Goal: Task Accomplishment & Management: Use online tool/utility

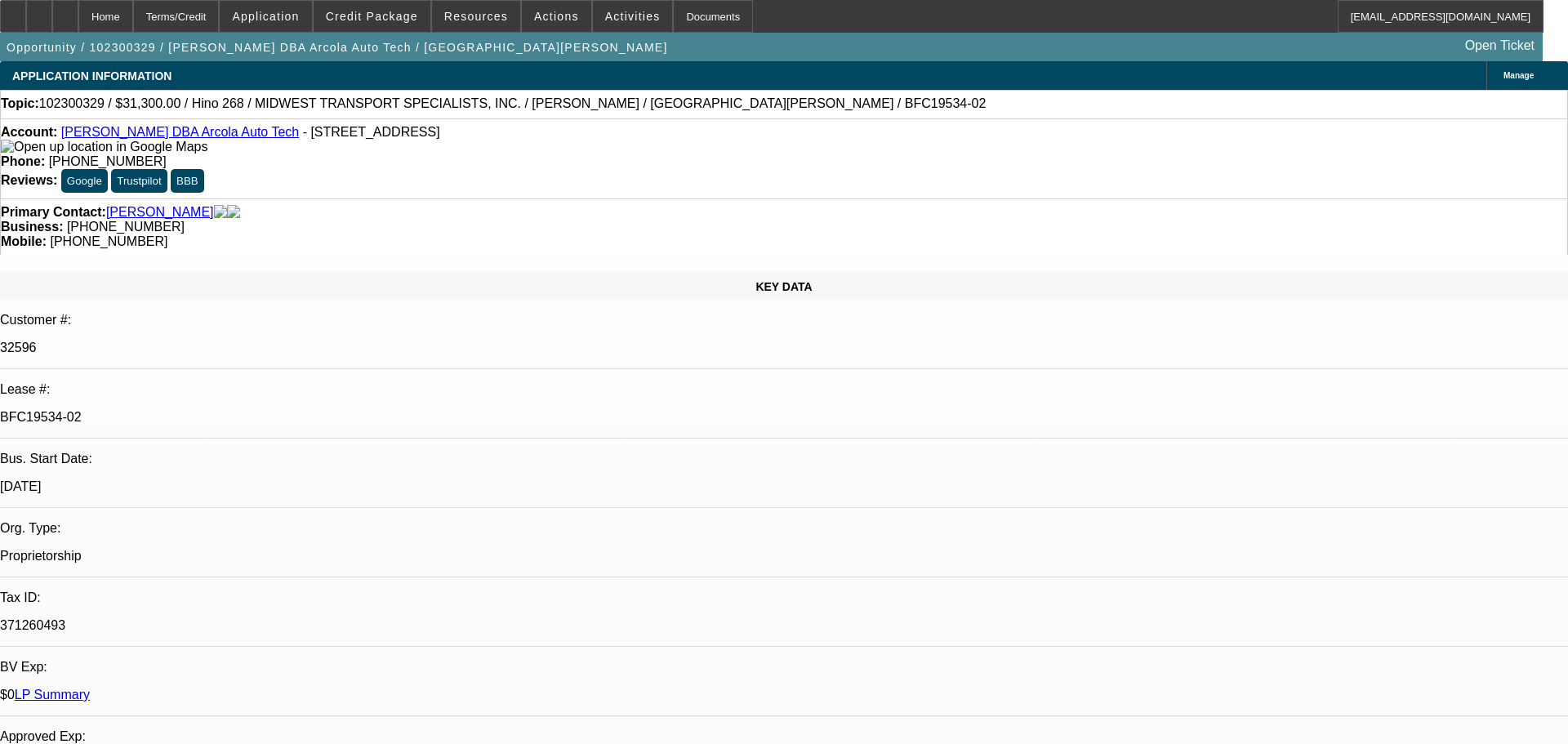
select select "0"
select select "6"
select select "0"
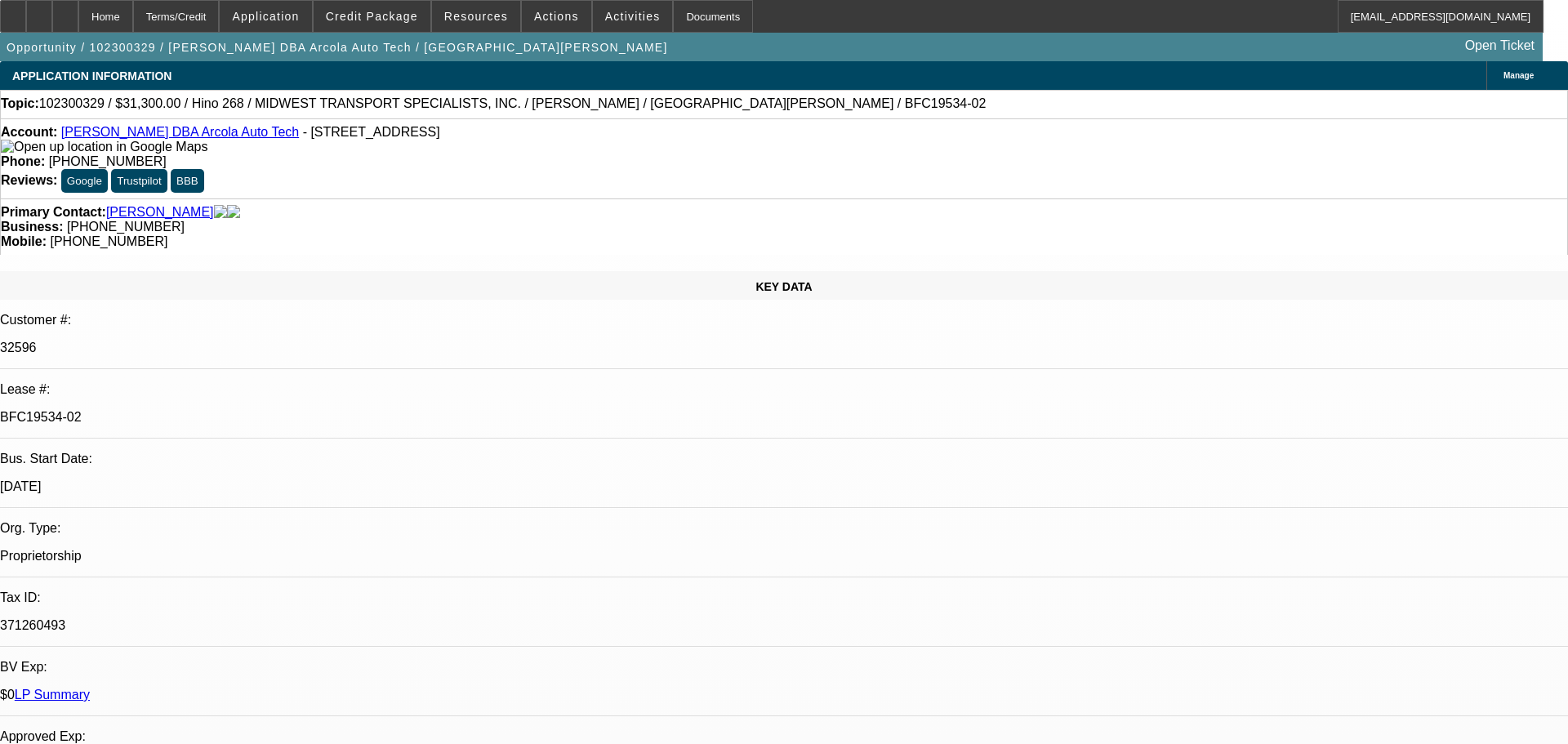
select select "0"
select select "6"
select select "0"
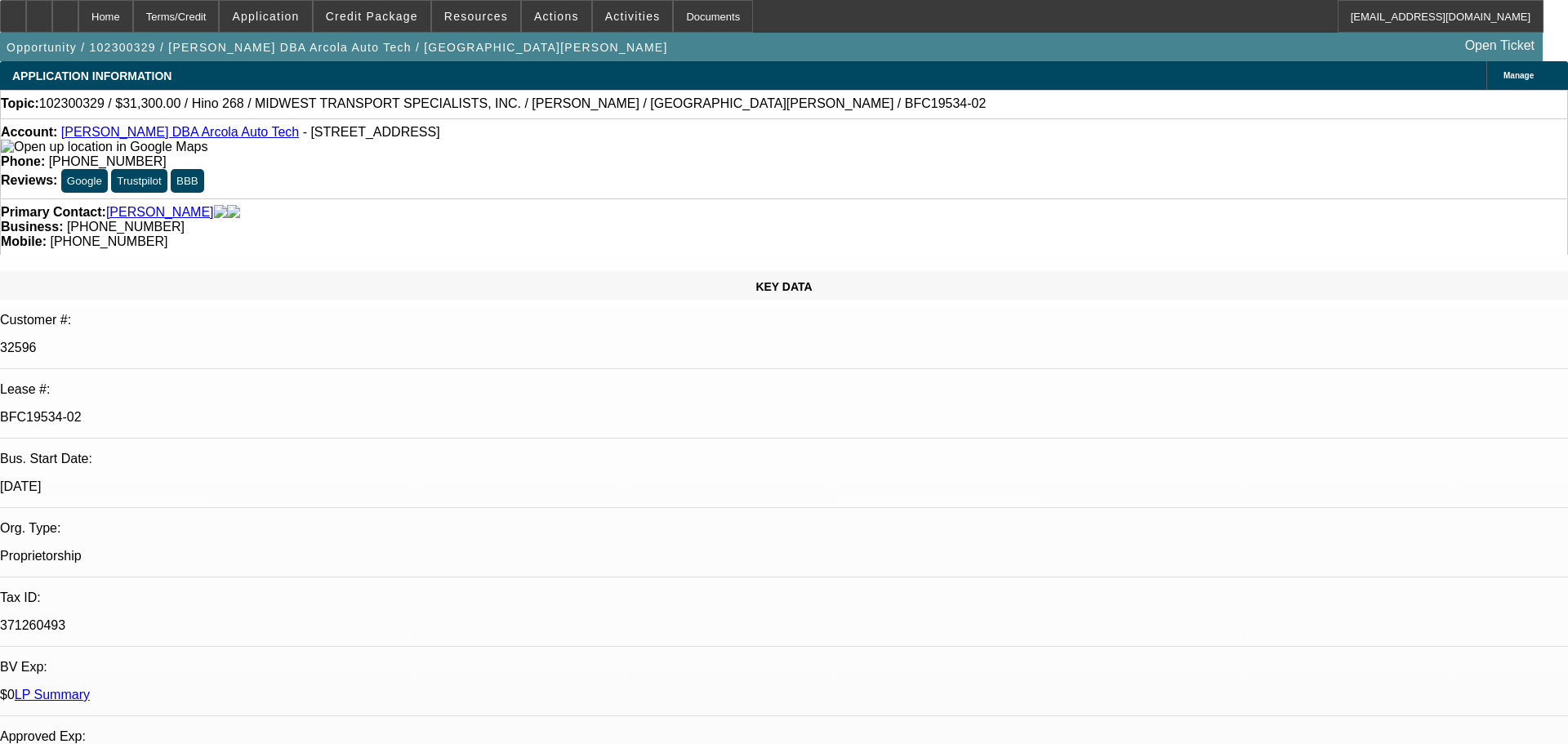
select select "0"
select select "6"
select select "0"
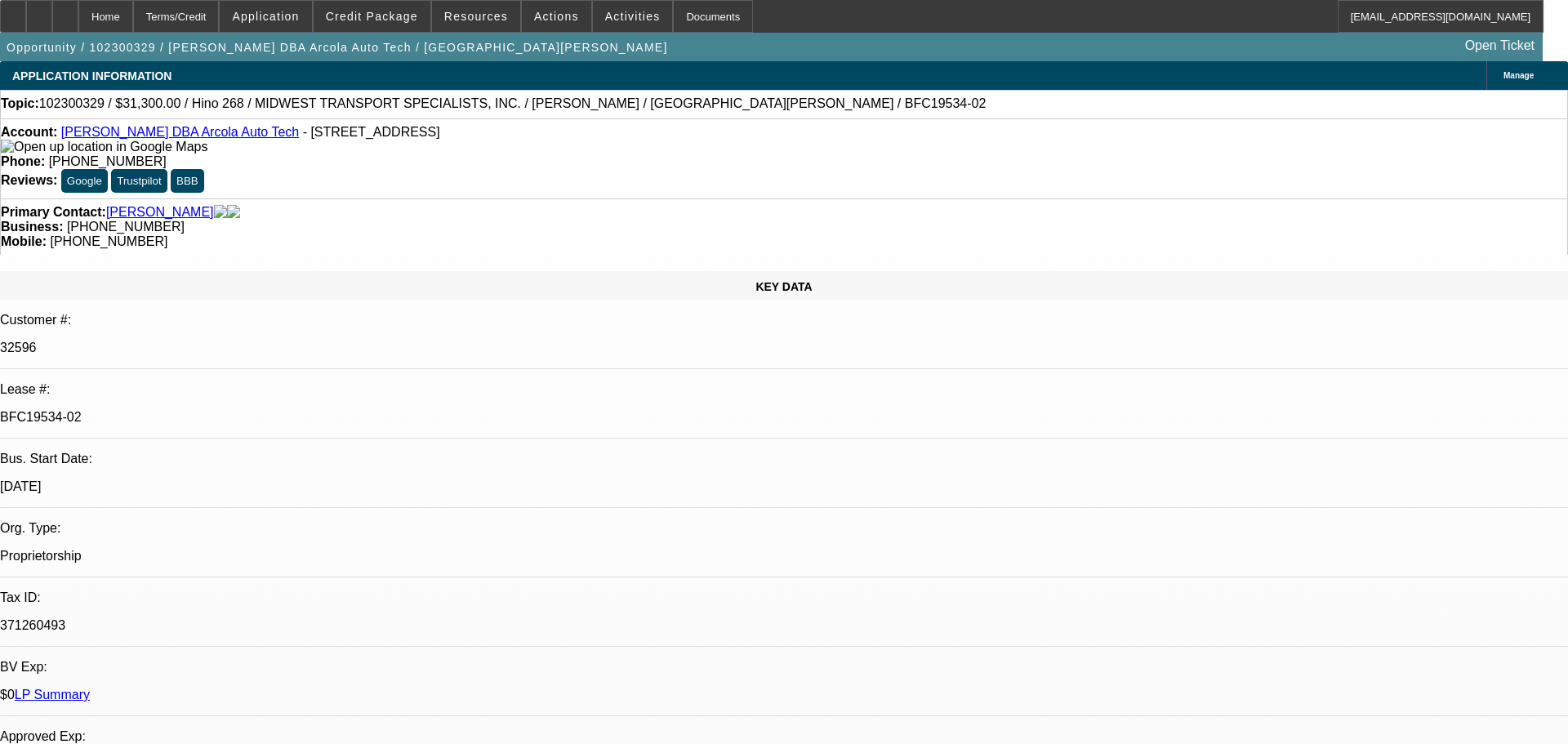
select select "6"
select select "0"
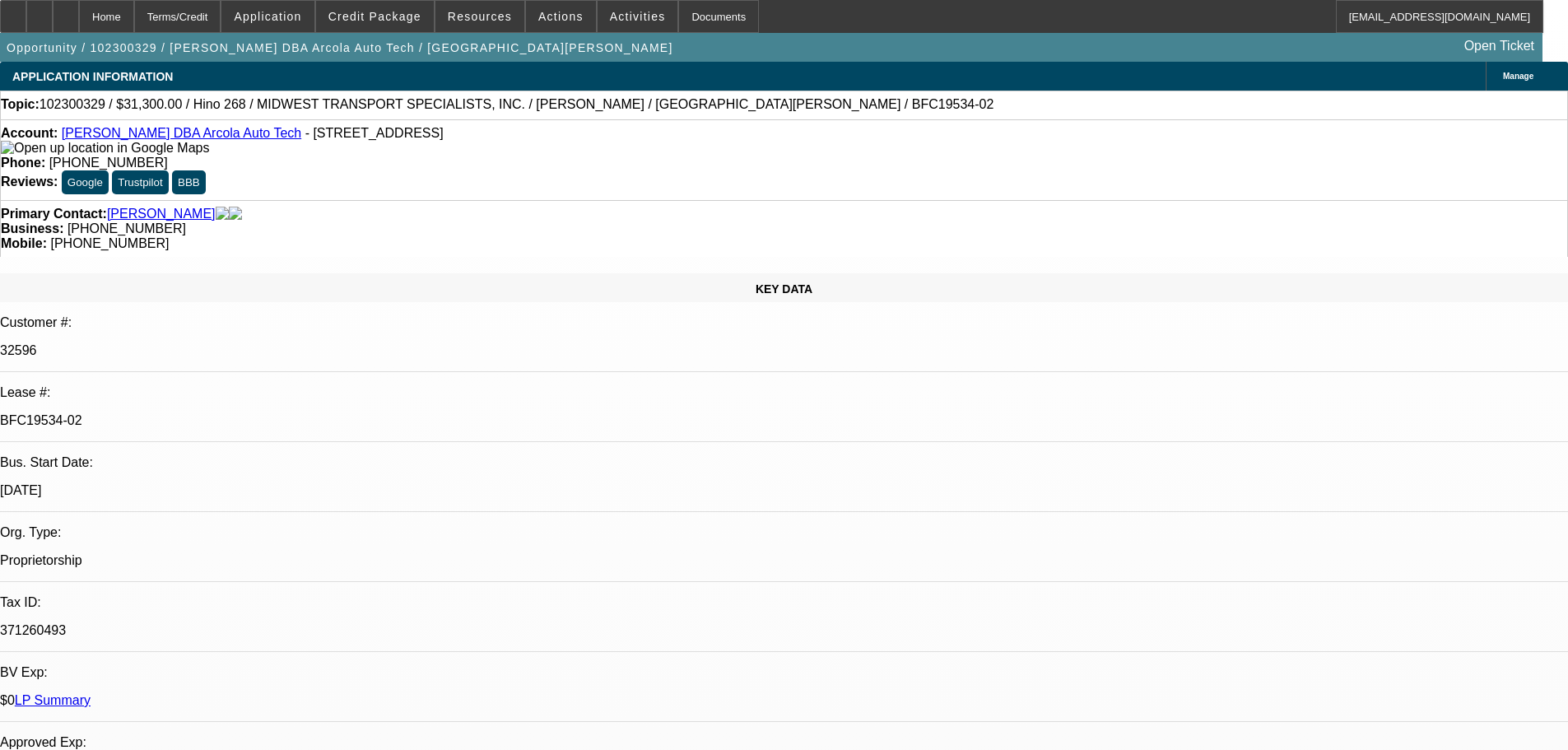
select select "0"
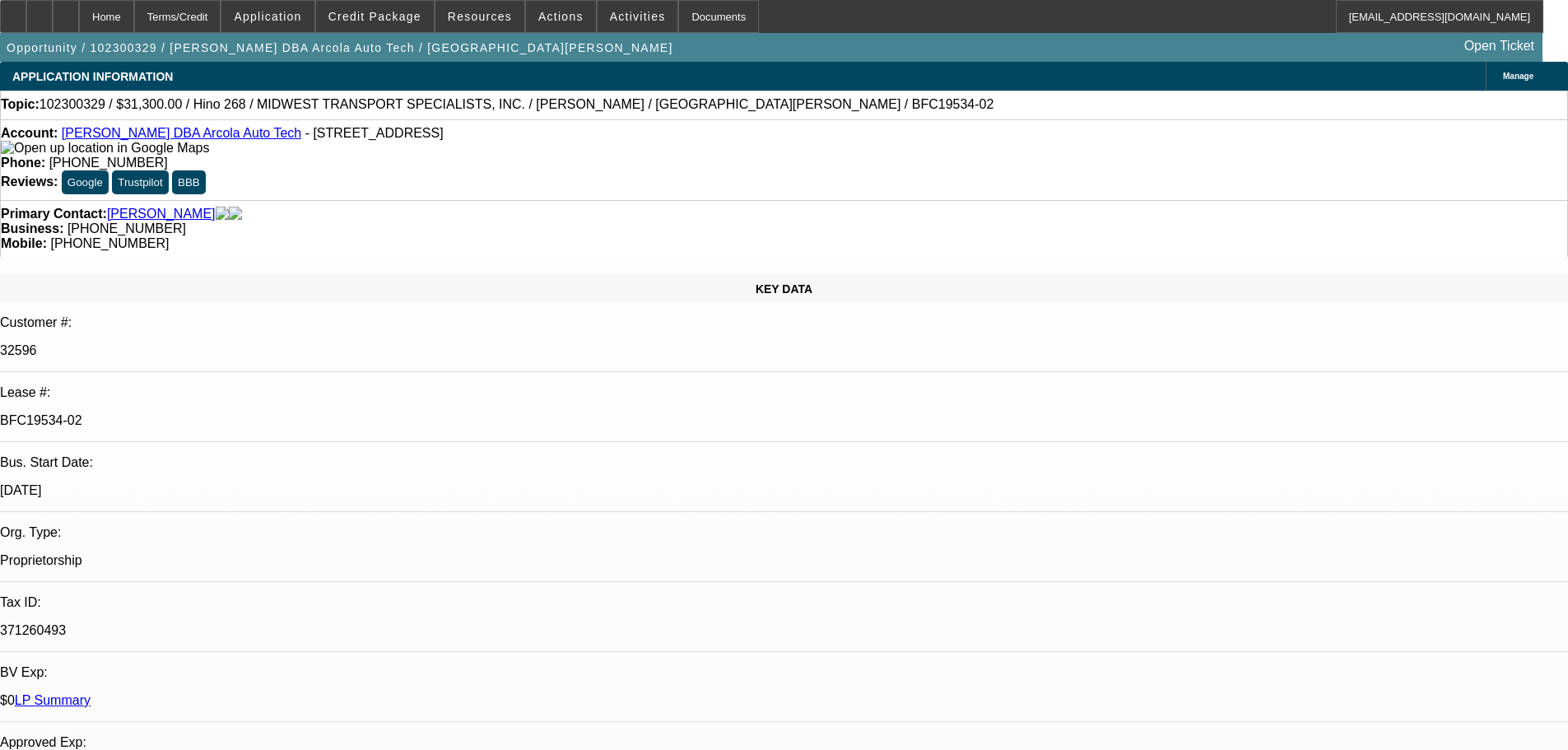
select select "0"
select select "1"
select select "6"
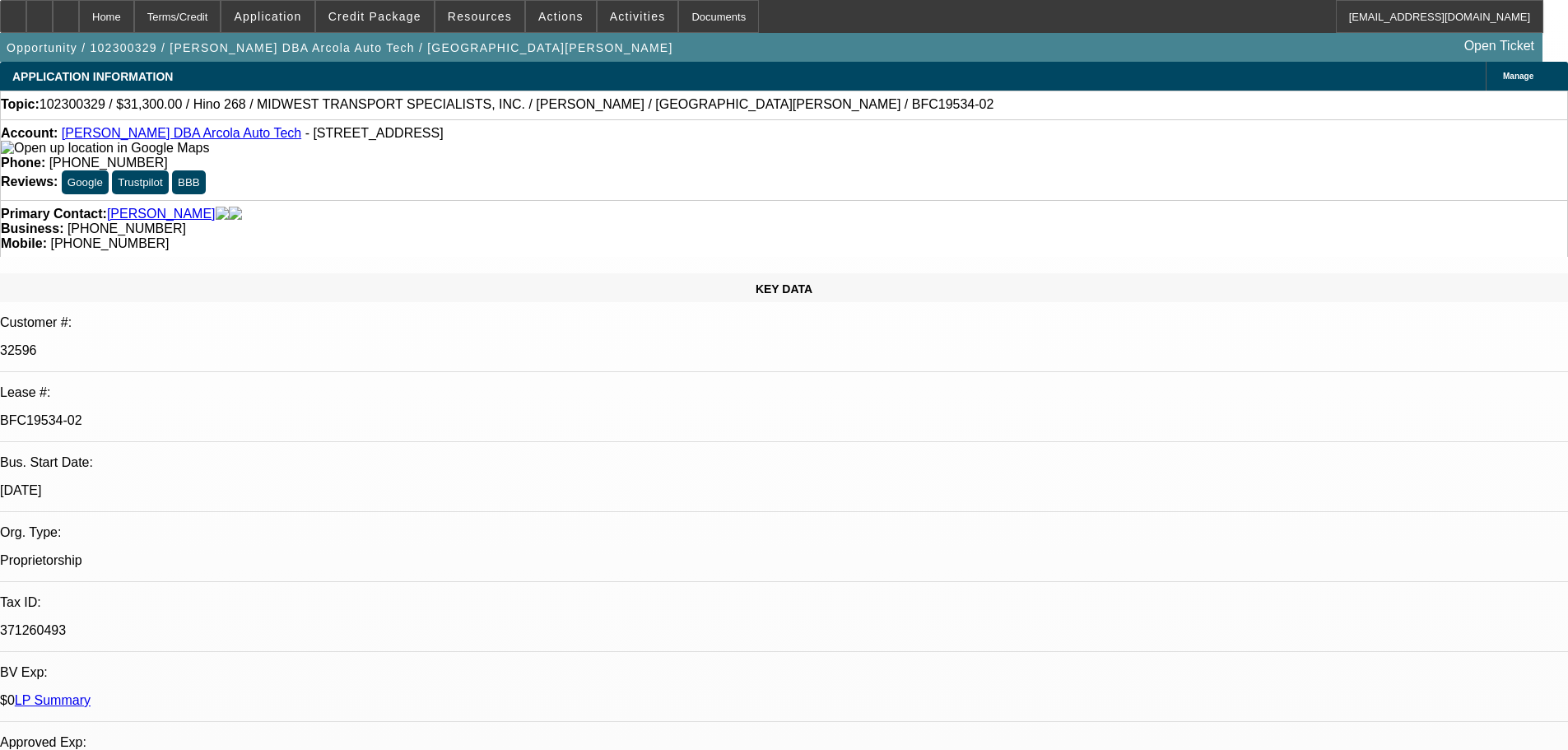
select select "1"
select select "6"
select select "1"
select select "6"
select select "1"
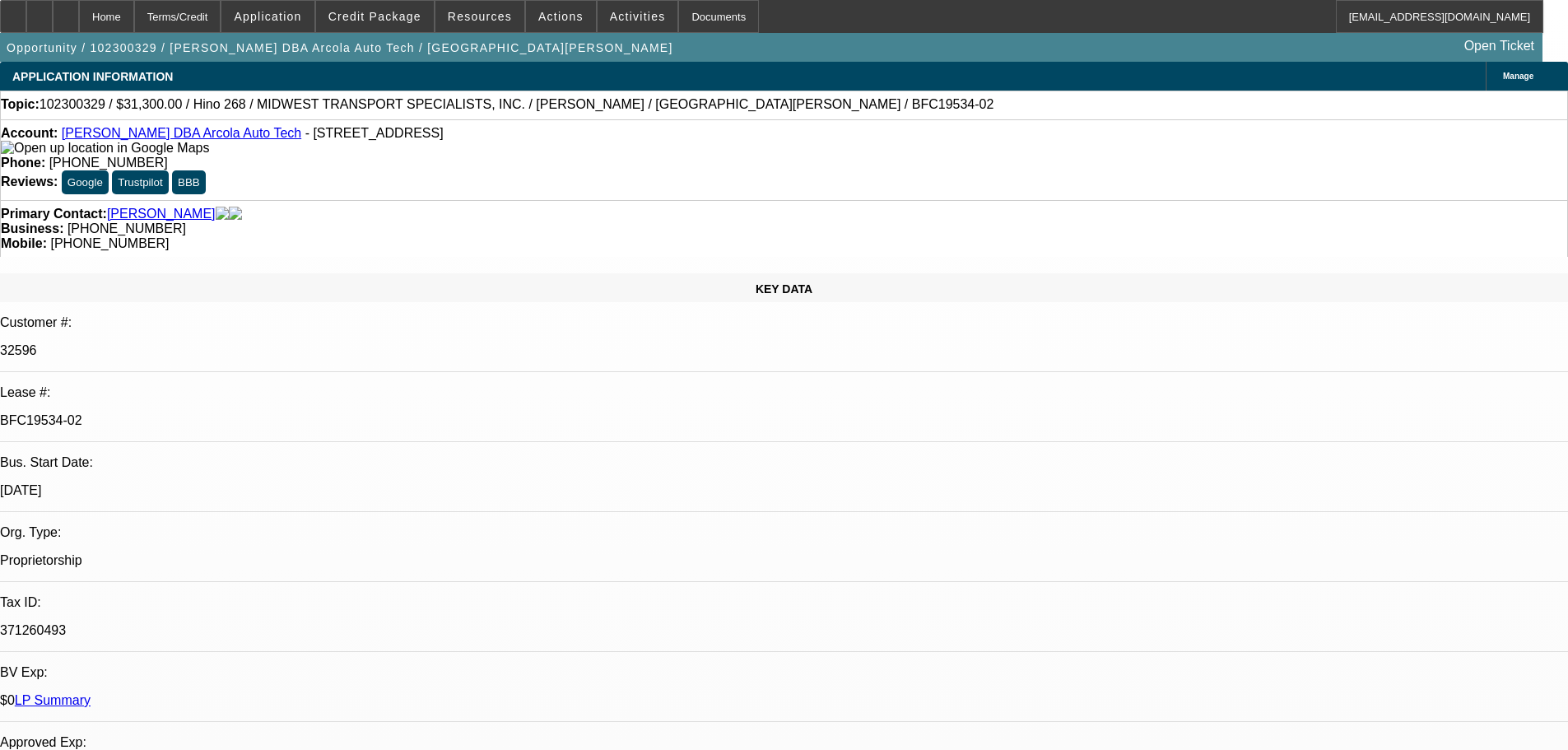
select select "6"
click at [225, 413] on p "BFC19534-02" at bounding box center [784, 421] width 1568 height 15
copy p "BFC19534"
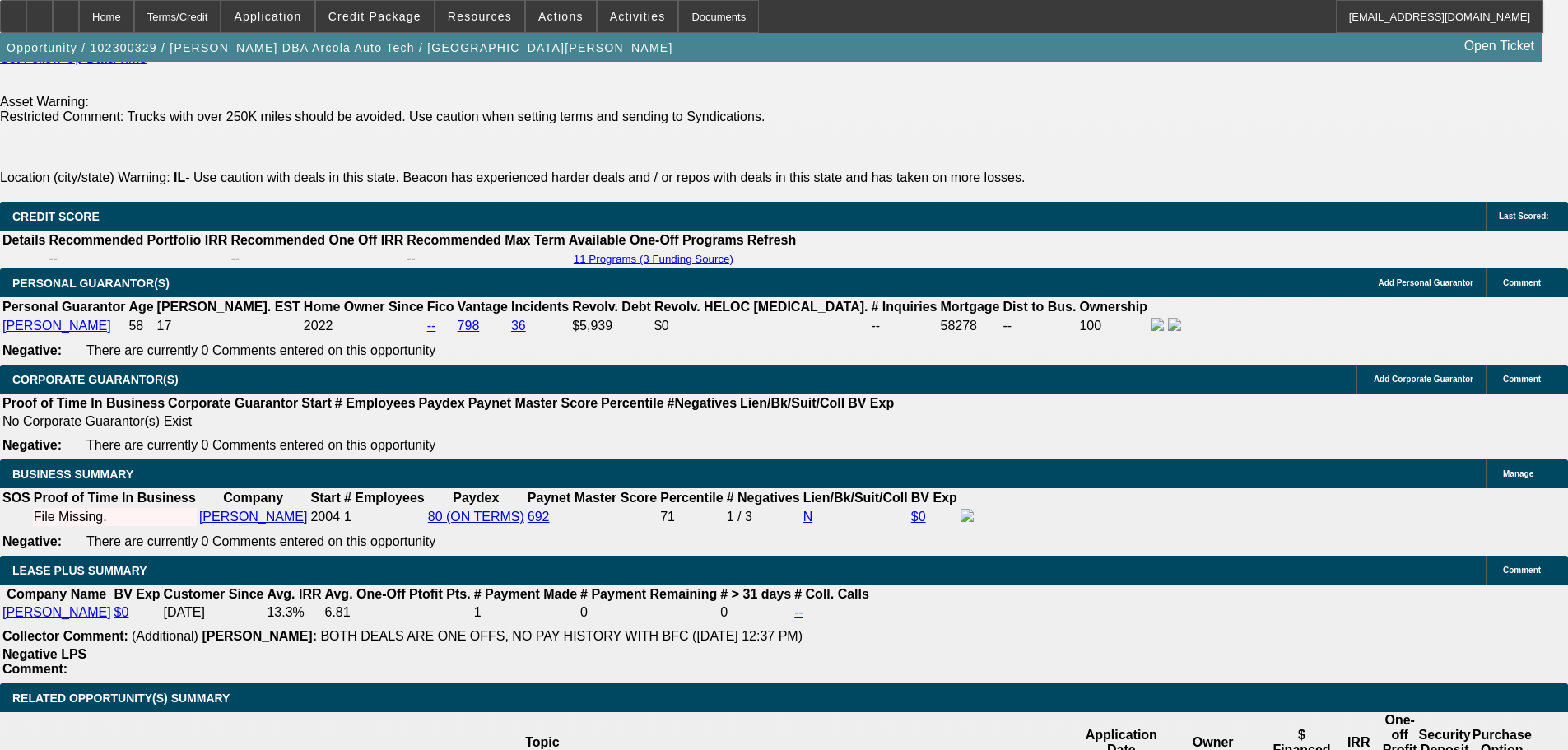
scroll to position [2471, 0]
